Goal: Check status: Check status

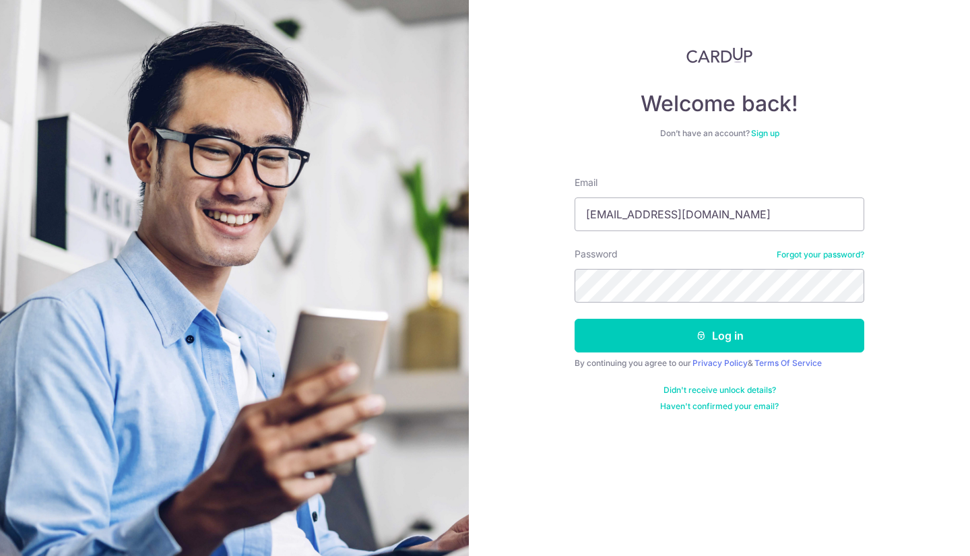
click at [842, 193] on div "Email rhapsodiess@gmail.com" at bounding box center [720, 203] width 290 height 55
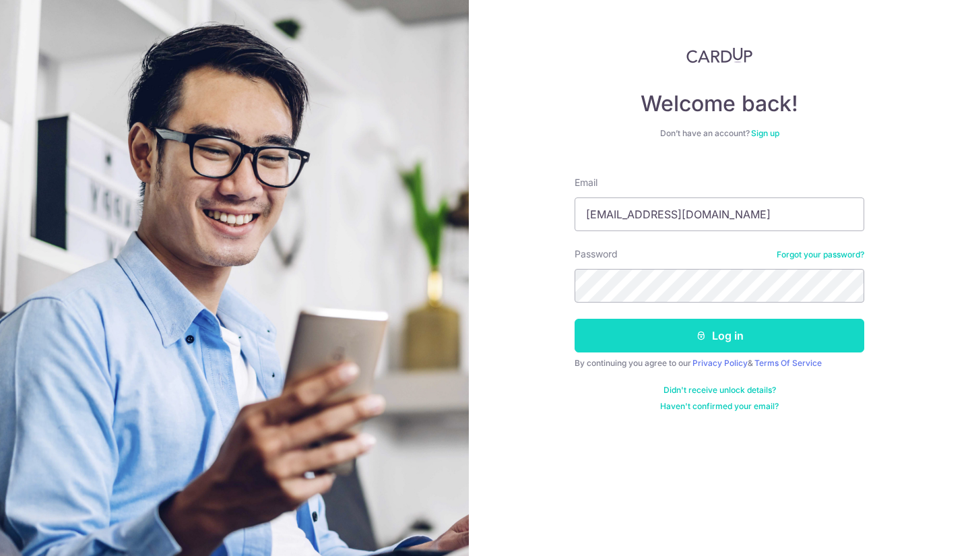
click at [776, 332] on button "Log in" at bounding box center [720, 336] width 290 height 34
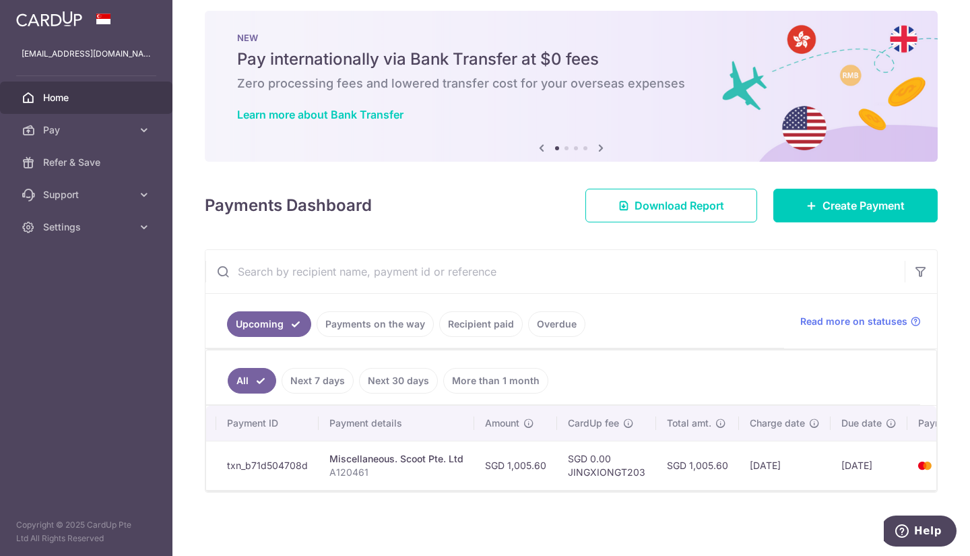
scroll to position [0, 171]
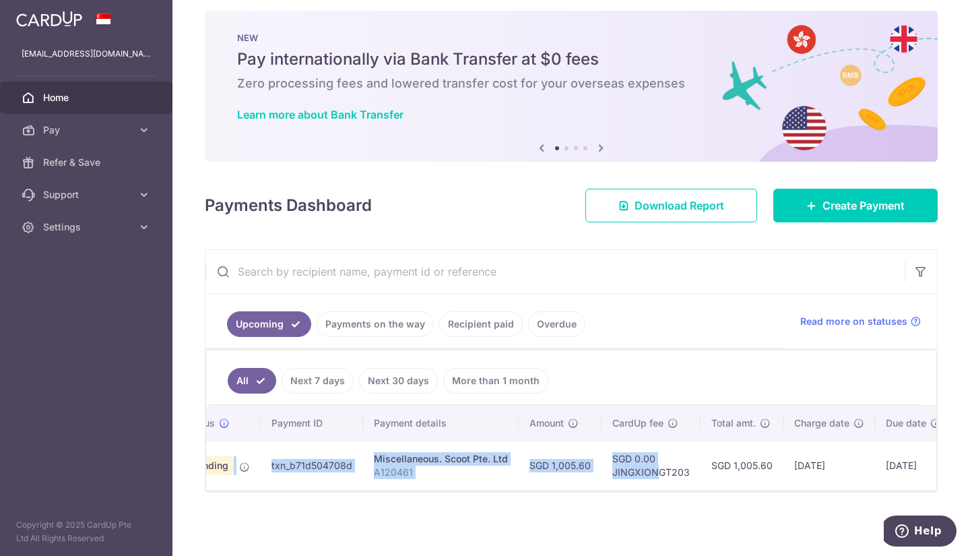
drag, startPoint x: 544, startPoint y: 465, endPoint x: 191, endPoint y: 468, distance: 352.4
click at [191, 468] on div "× Pause Schedule Pause all future payments in this series Pause just this one p…" at bounding box center [571, 278] width 798 height 556
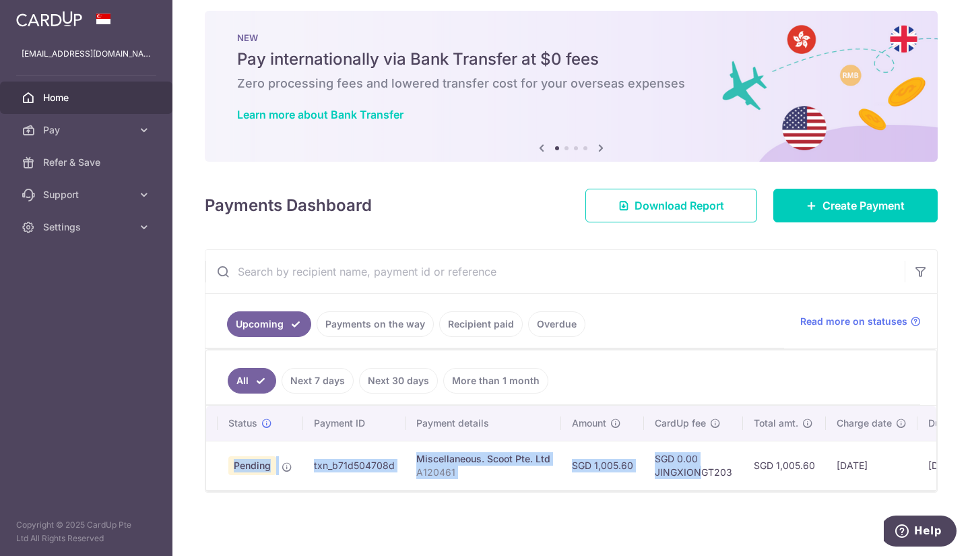
click at [522, 469] on p "A120461" at bounding box center [483, 472] width 134 height 13
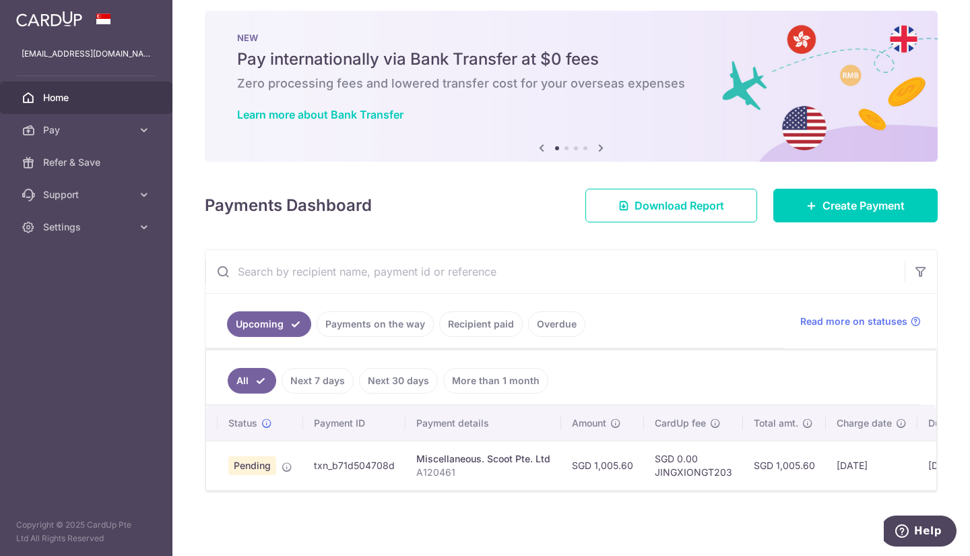
scroll to position [18, 0]
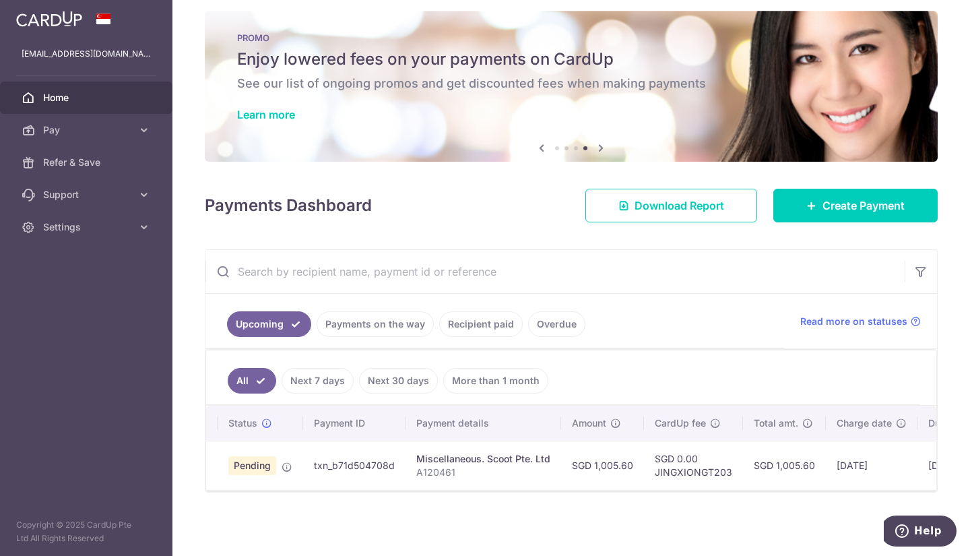
drag, startPoint x: 691, startPoint y: 452, endPoint x: 898, endPoint y: 455, distance: 206.9
click at [898, 455] on tr "Update payment Cancel payment Pending txn_b71d504708d Miscellaneous. Scoot Pte.…" at bounding box center [644, 465] width 906 height 49
click at [898, 455] on td "[DATE]" at bounding box center [872, 465] width 92 height 49
drag, startPoint x: 735, startPoint y: 482, endPoint x: 852, endPoint y: 480, distance: 116.6
click at [852, 479] on tr "Update payment Cancel payment Pending txn_b71d504708d Miscellaneous. Scoot Pte.…" at bounding box center [644, 465] width 906 height 49
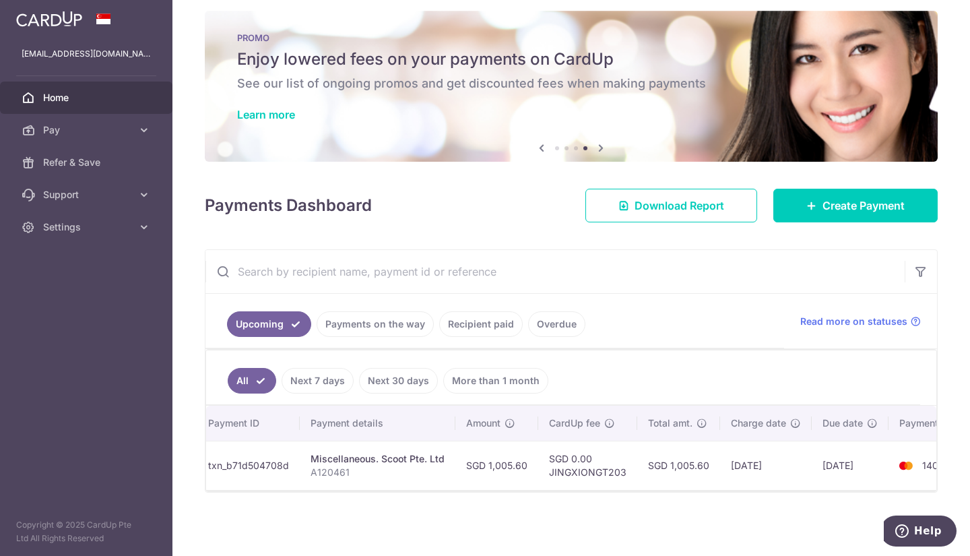
scroll to position [0, 171]
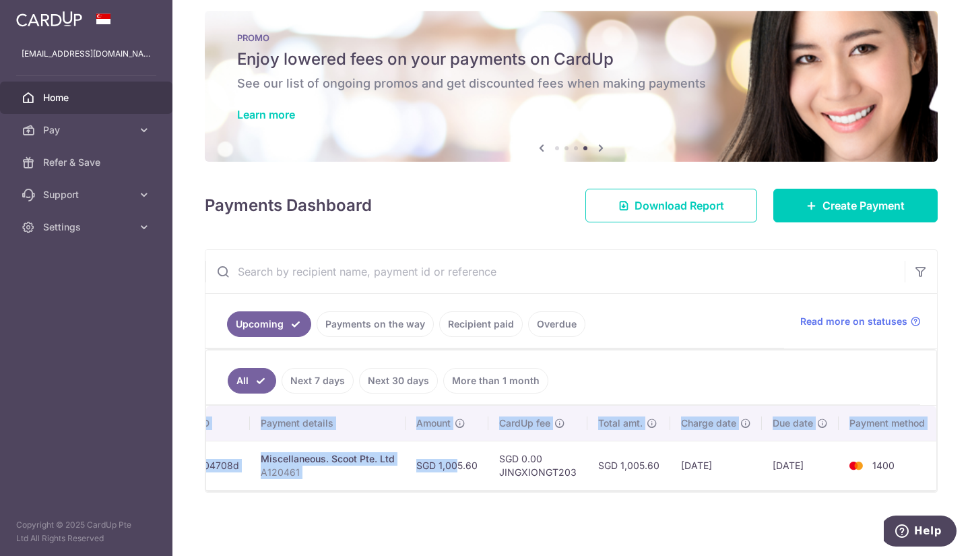
drag, startPoint x: 438, startPoint y: 478, endPoint x: 266, endPoint y: 458, distance: 173.0
click at [272, 483] on div "Status Payment ID Payment details Amount CardUp fee Total amt. Charge date Due …" at bounding box center [571, 448] width 730 height 84
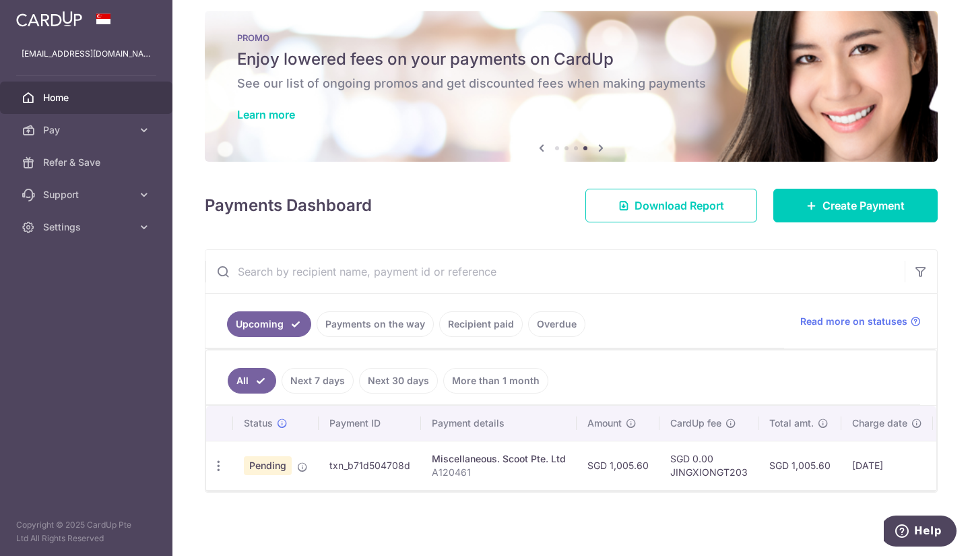
click at [362, 509] on div "× Pause Schedule Pause all future payments in this series Pause just this one p…" at bounding box center [571, 278] width 798 height 556
click at [259, 456] on span "Pending" at bounding box center [268, 465] width 48 height 19
click at [284, 409] on th "Status Current status of the payment" at bounding box center [276, 423] width 86 height 35
click at [282, 418] on icon at bounding box center [282, 423] width 11 height 11
click at [555, 507] on div "× Pause Schedule Pause all future payments in this series Pause just this one p…" at bounding box center [571, 278] width 798 height 556
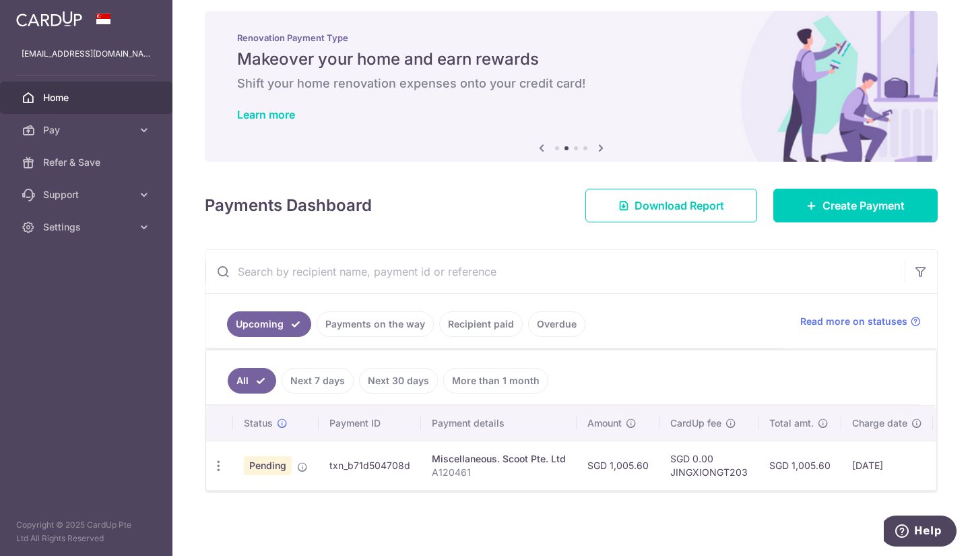
scroll to position [18, 0]
click at [538, 500] on div "× Pause Schedule Pause all future payments in this series Pause just this one p…" at bounding box center [571, 278] width 798 height 556
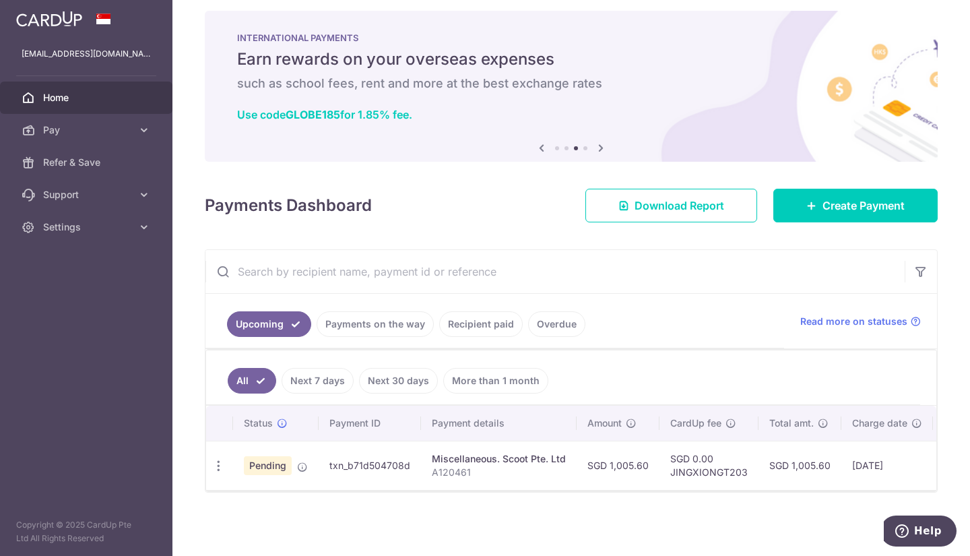
click at [598, 139] on icon at bounding box center [601, 147] width 16 height 17
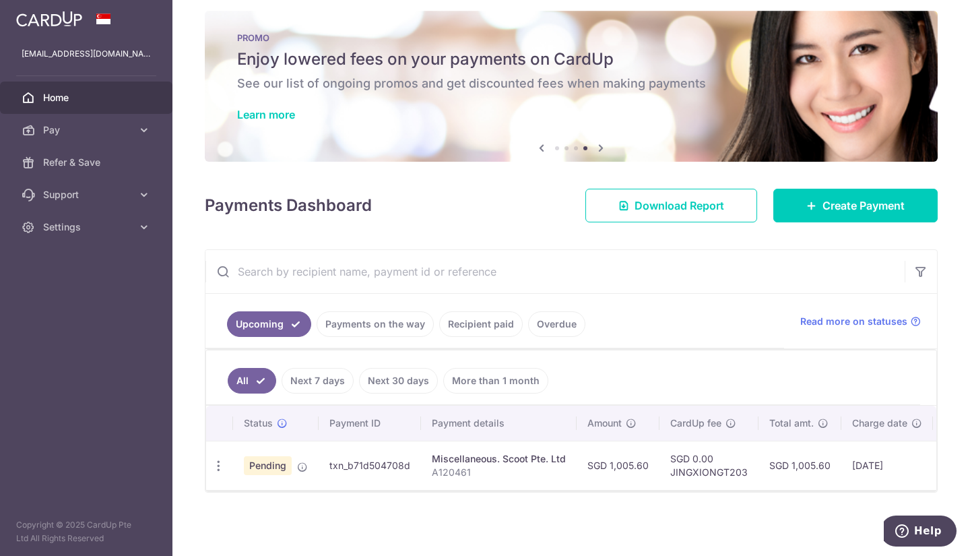
click at [598, 148] on icon at bounding box center [601, 147] width 16 height 17
click at [601, 139] on icon at bounding box center [601, 147] width 16 height 17
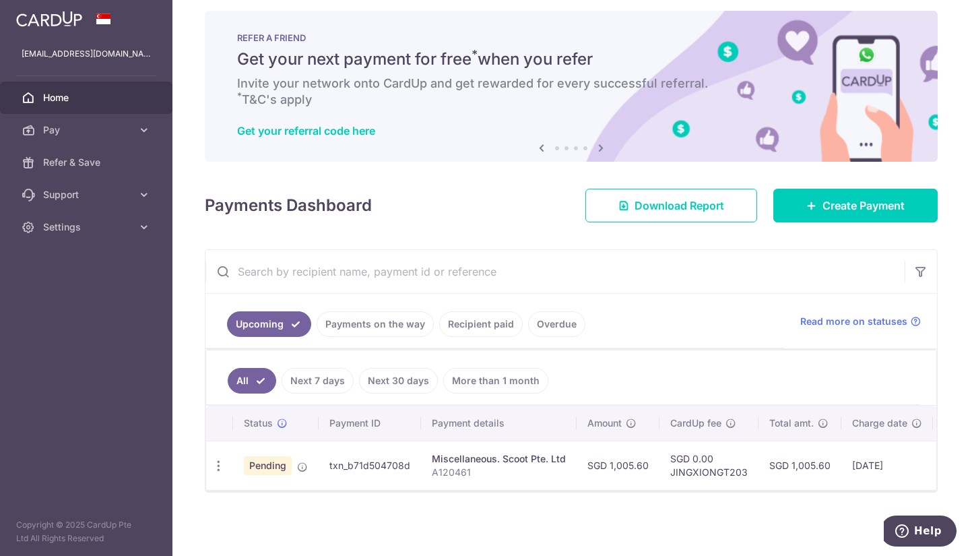
click at [297, 266] on input "text" at bounding box center [555, 271] width 699 height 43
click at [374, 215] on div "Payments Dashboard Download Report Create Payment" at bounding box center [571, 202] width 733 height 39
drag, startPoint x: 955, startPoint y: 381, endPoint x: 961, endPoint y: 355, distance: 26.8
click at [961, 355] on div "× Pause Schedule Pause all future payments in this series Pause just this one p…" at bounding box center [571, 278] width 798 height 556
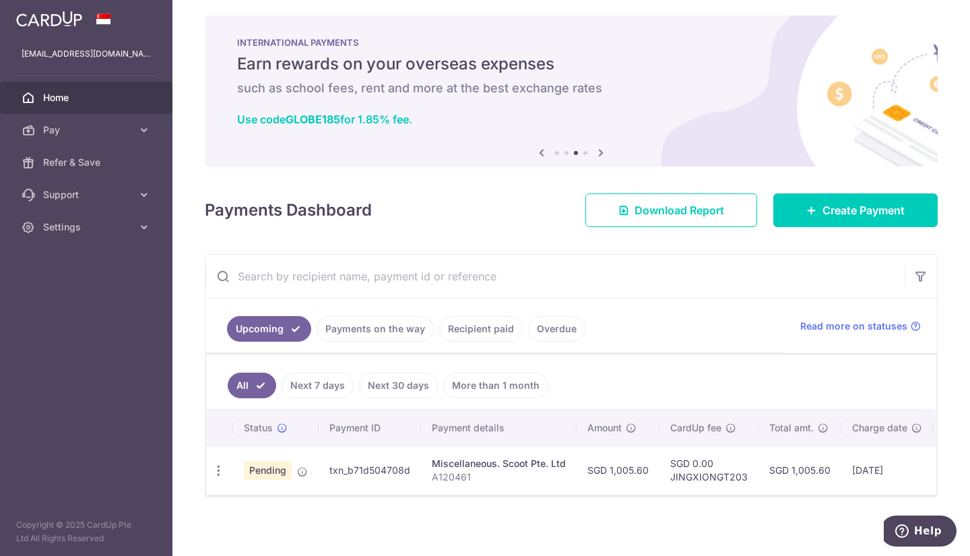
scroll to position [0, 0]
